Goal: Transaction & Acquisition: Book appointment/travel/reservation

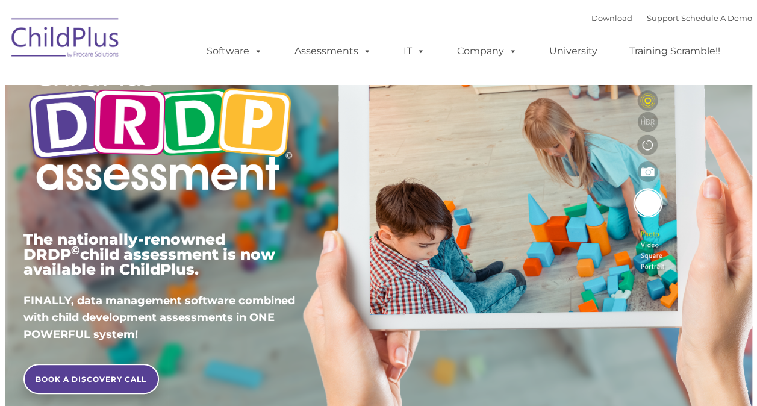
scroll to position [60, 0]
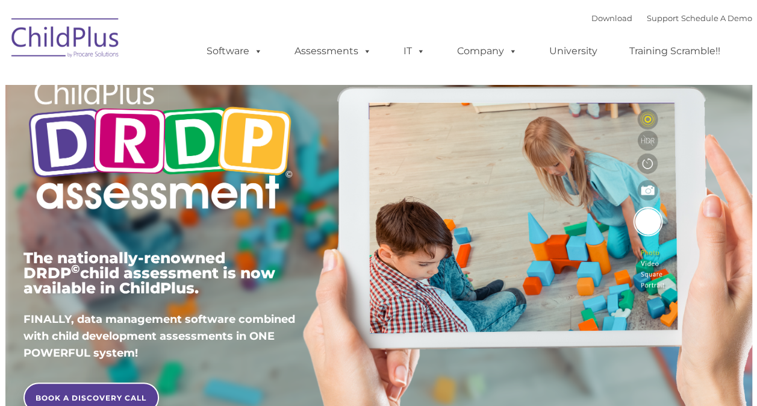
type input ""
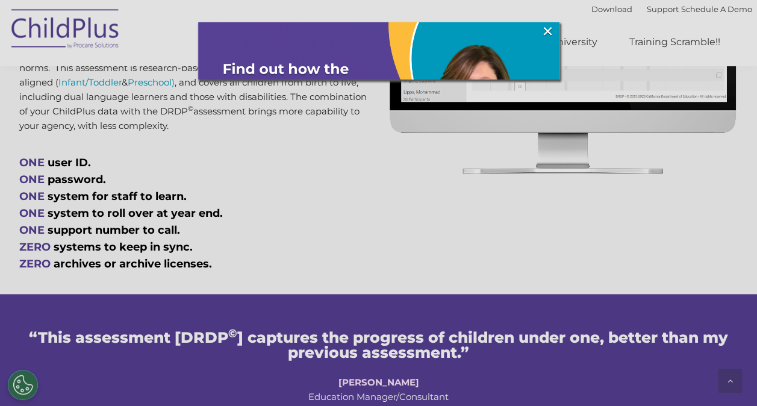
scroll to position [688, 0]
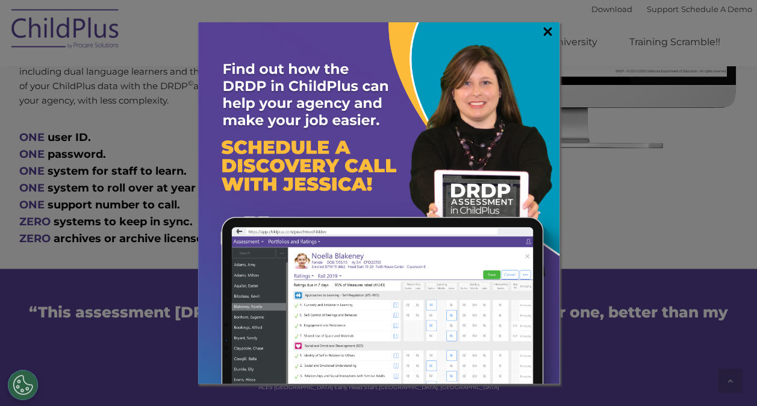
click at [541, 29] on link "×" at bounding box center [548, 31] width 14 height 12
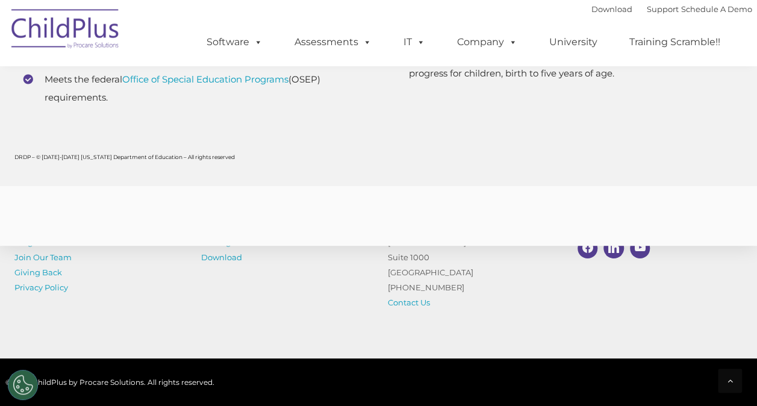
scroll to position [4741, 0]
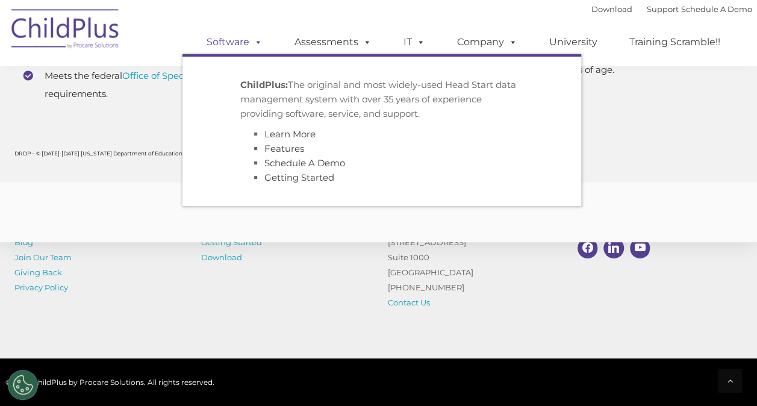
click at [249, 41] on link "Software" at bounding box center [234, 42] width 80 height 24
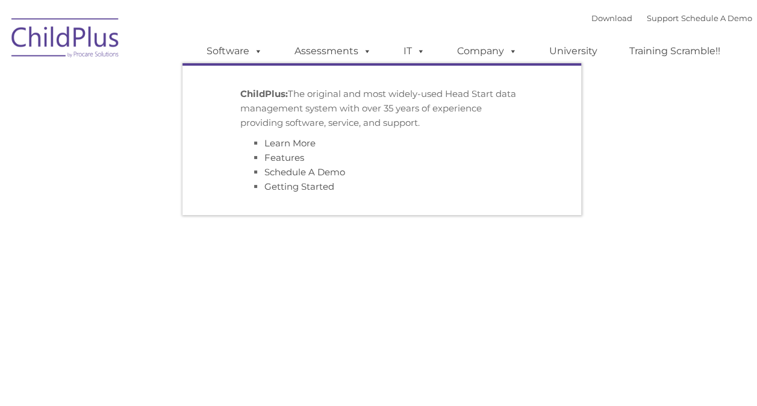
type input ""
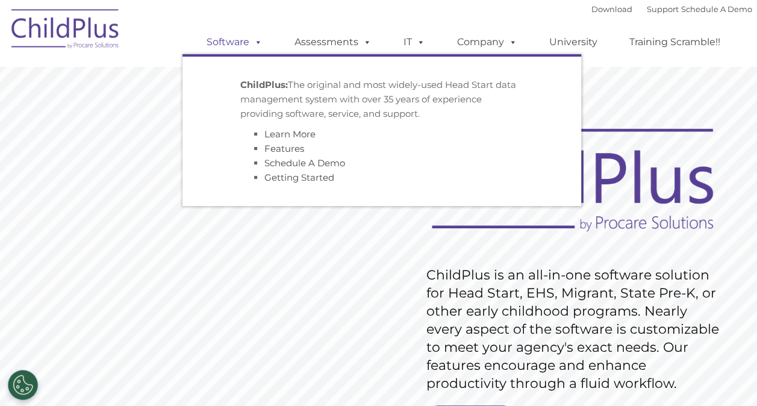
click at [244, 38] on link "Software" at bounding box center [234, 42] width 80 height 24
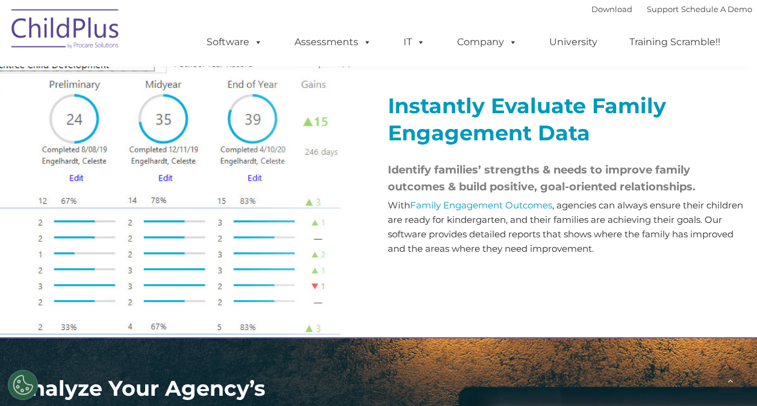
scroll to position [1390, 0]
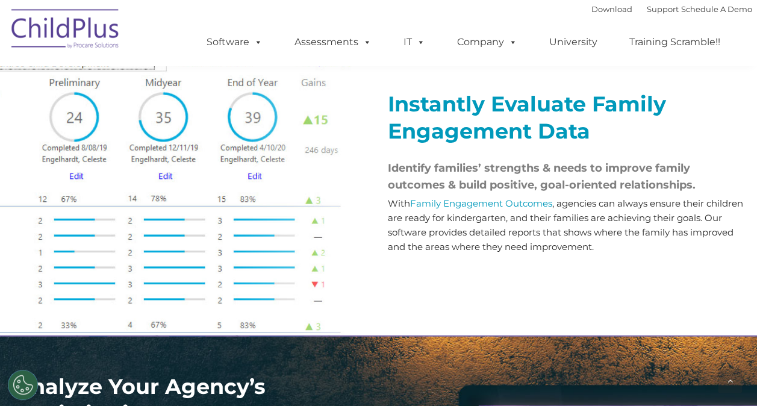
drag, startPoint x: 445, startPoint y: 242, endPoint x: 414, endPoint y: 238, distance: 32.1
click at [414, 238] on p "With Family Engagement Outcomes , agencies can always ensure their children are…" at bounding box center [565, 225] width 355 height 58
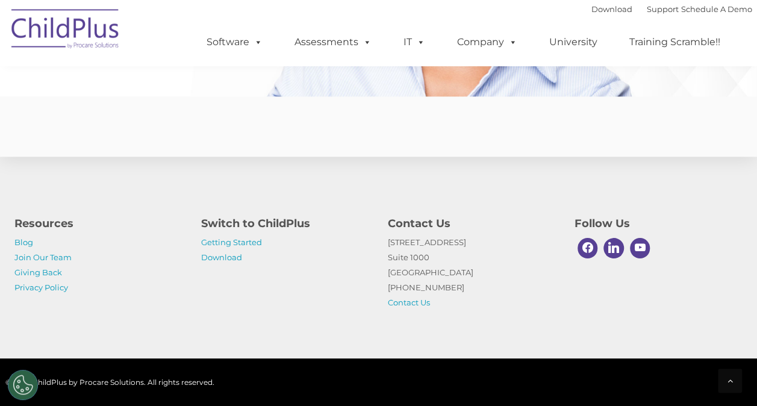
scroll to position [2984, 0]
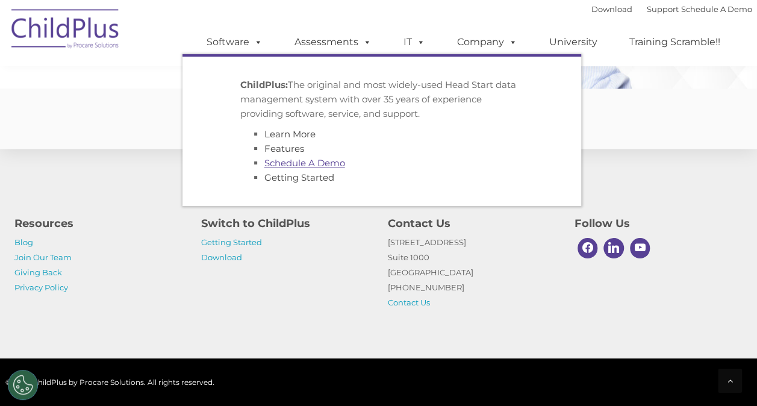
click at [287, 160] on link "Schedule A Demo" at bounding box center [304, 162] width 81 height 11
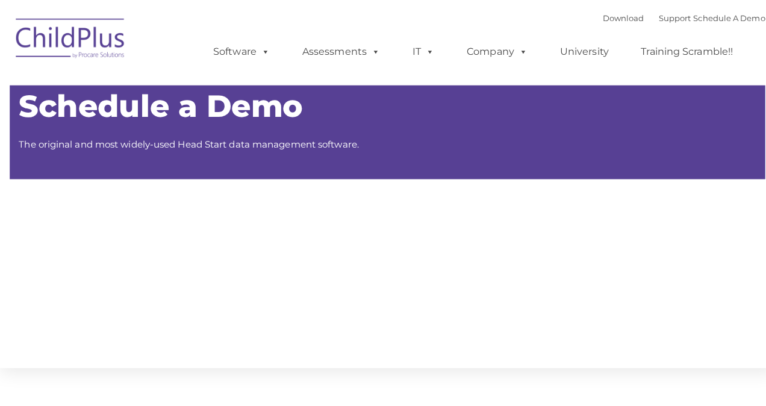
type input ""
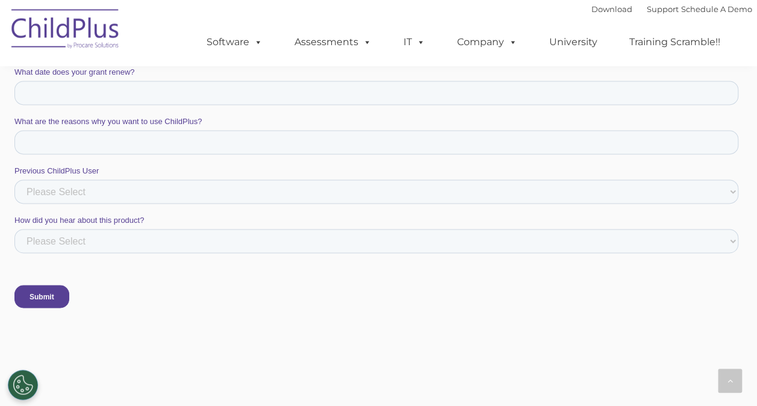
scroll to position [662, 0]
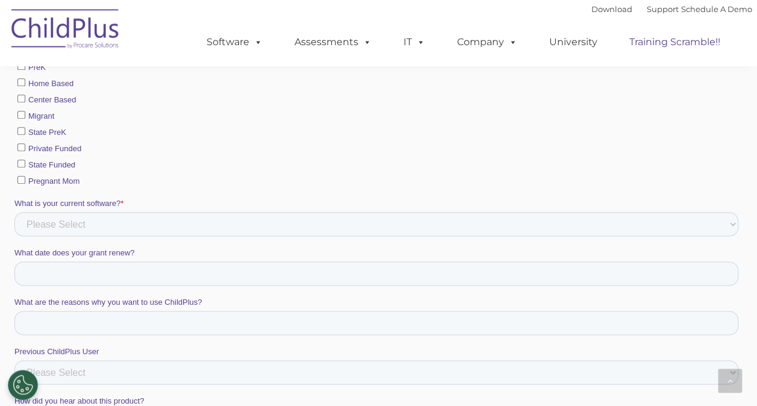
click at [687, 45] on link "Training Scramble!!" at bounding box center [674, 42] width 115 height 24
